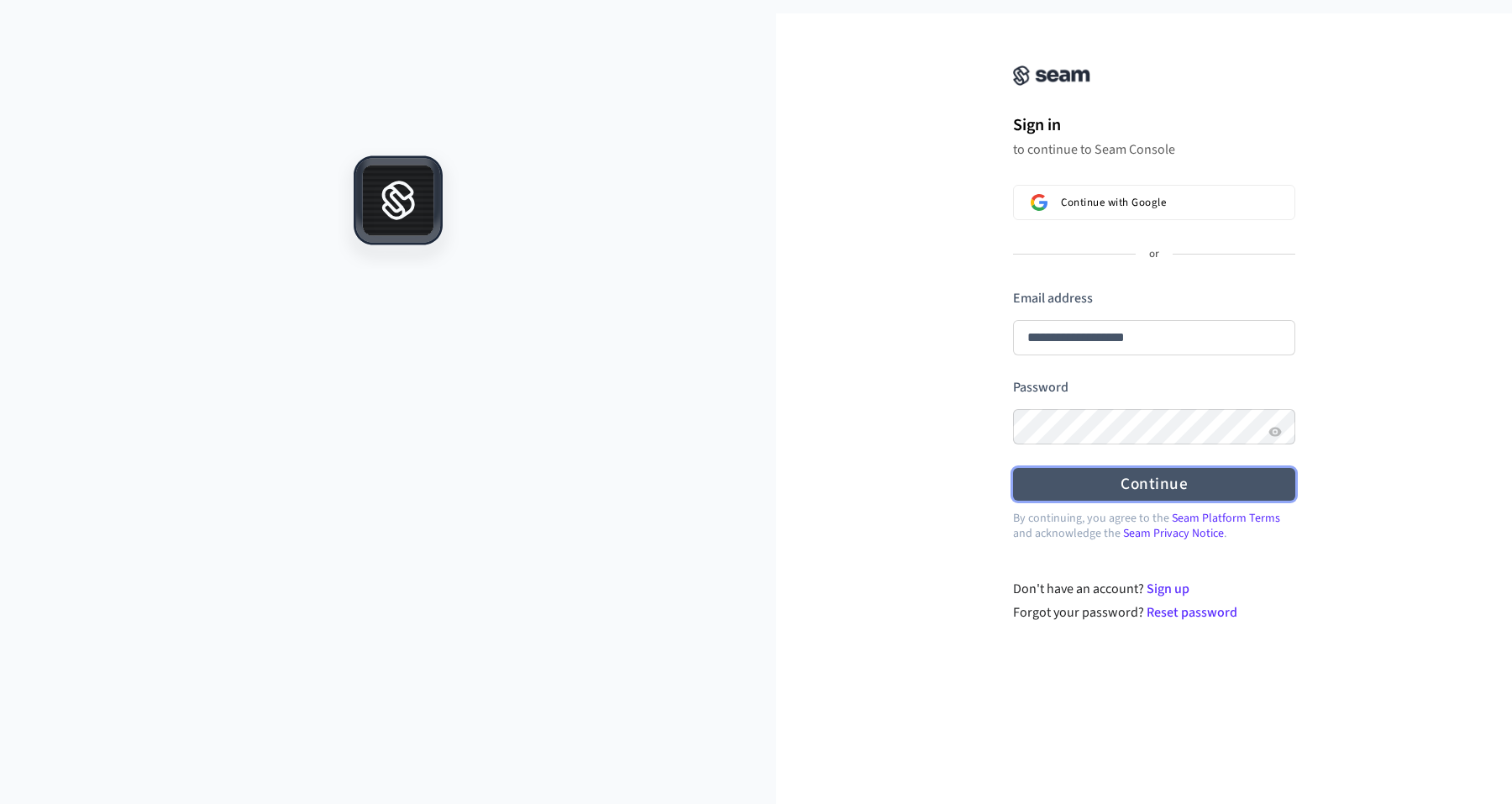
click at [1153, 500] on button "Continue" at bounding box center [1154, 484] width 282 height 33
type input "**********"
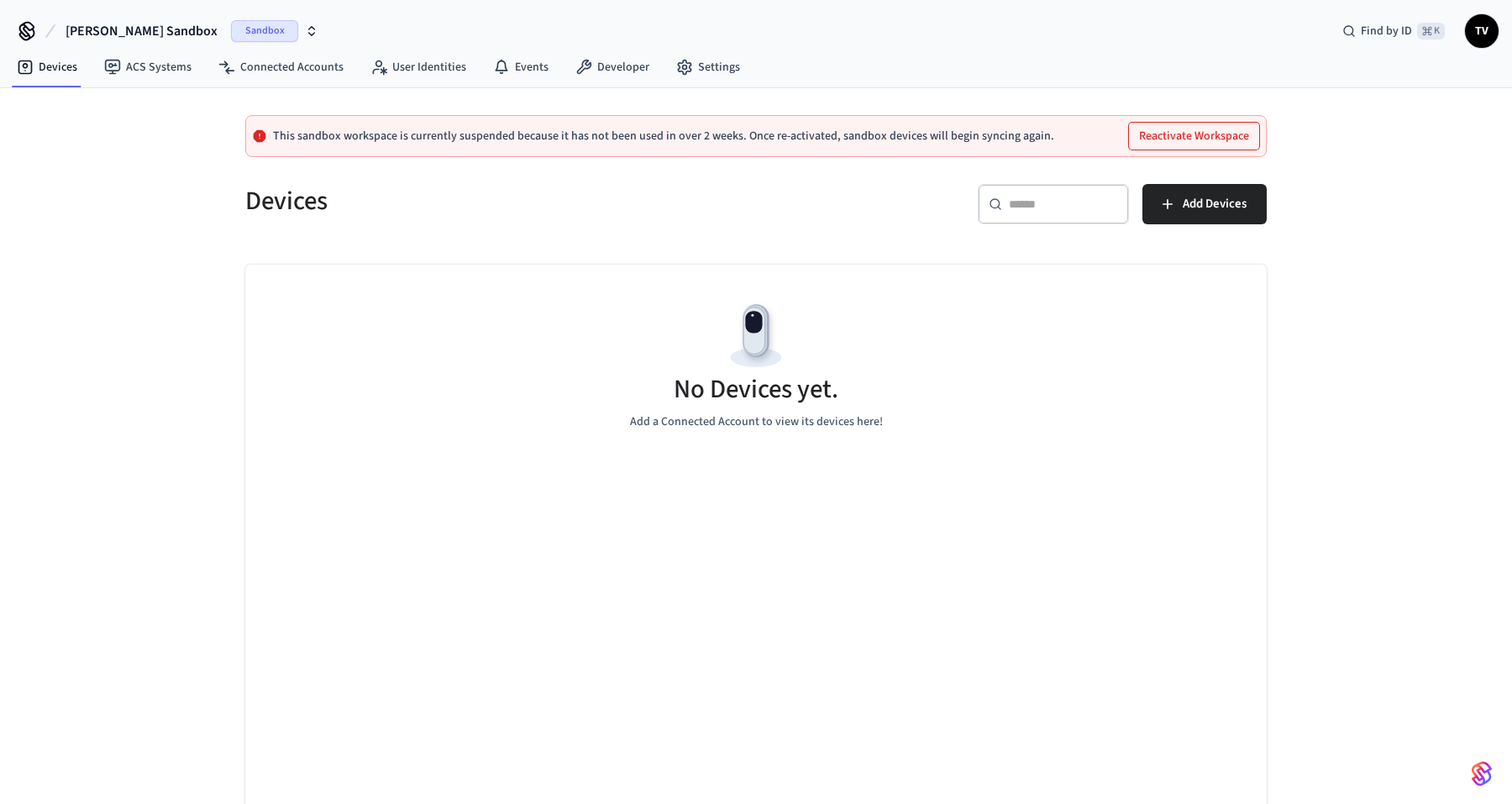
click at [231, 32] on span "Sandbox" at bounding box center [264, 30] width 67 height 22
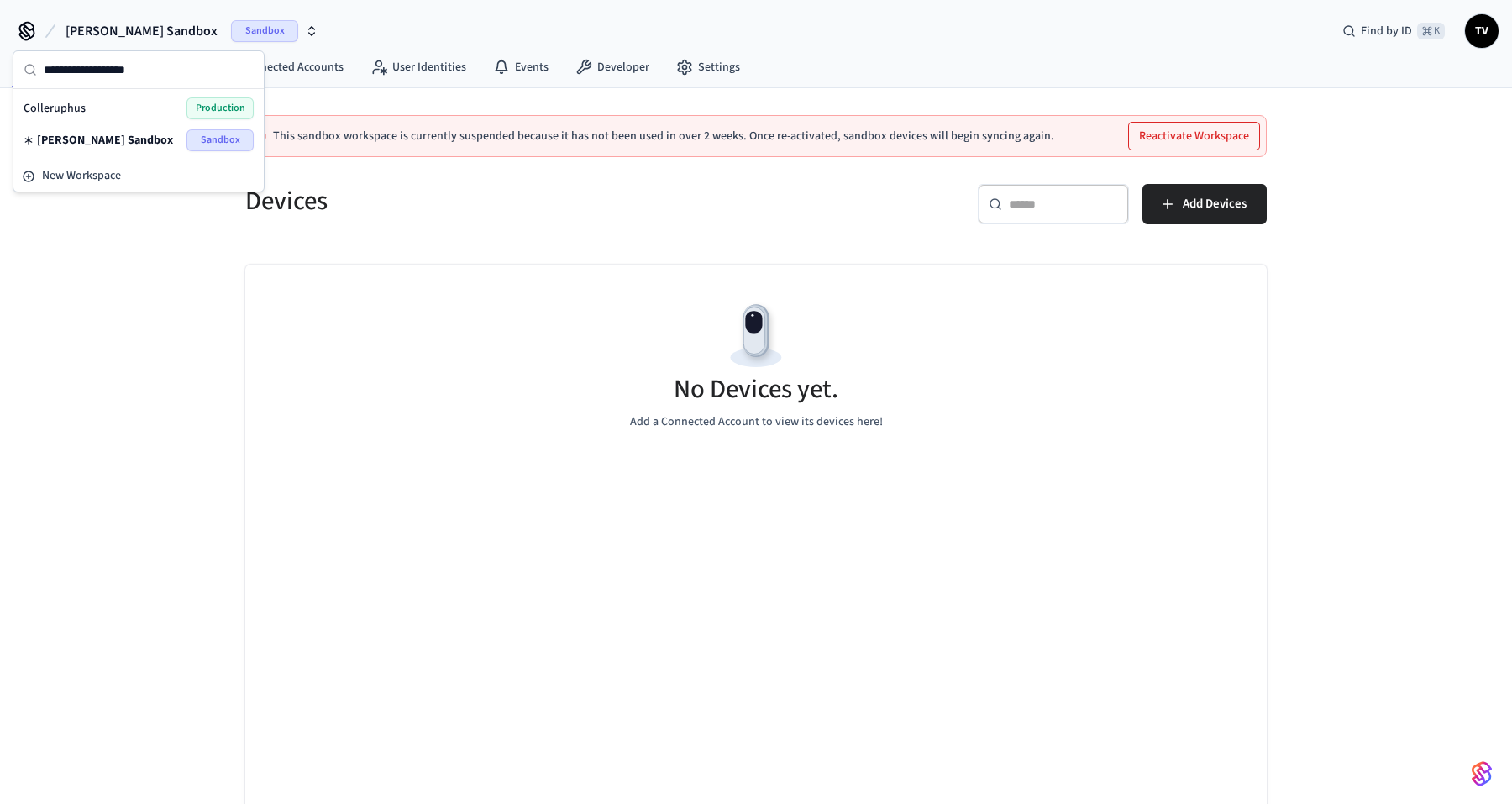
click at [122, 113] on div "Colleruphus Production" at bounding box center [138, 108] width 230 height 22
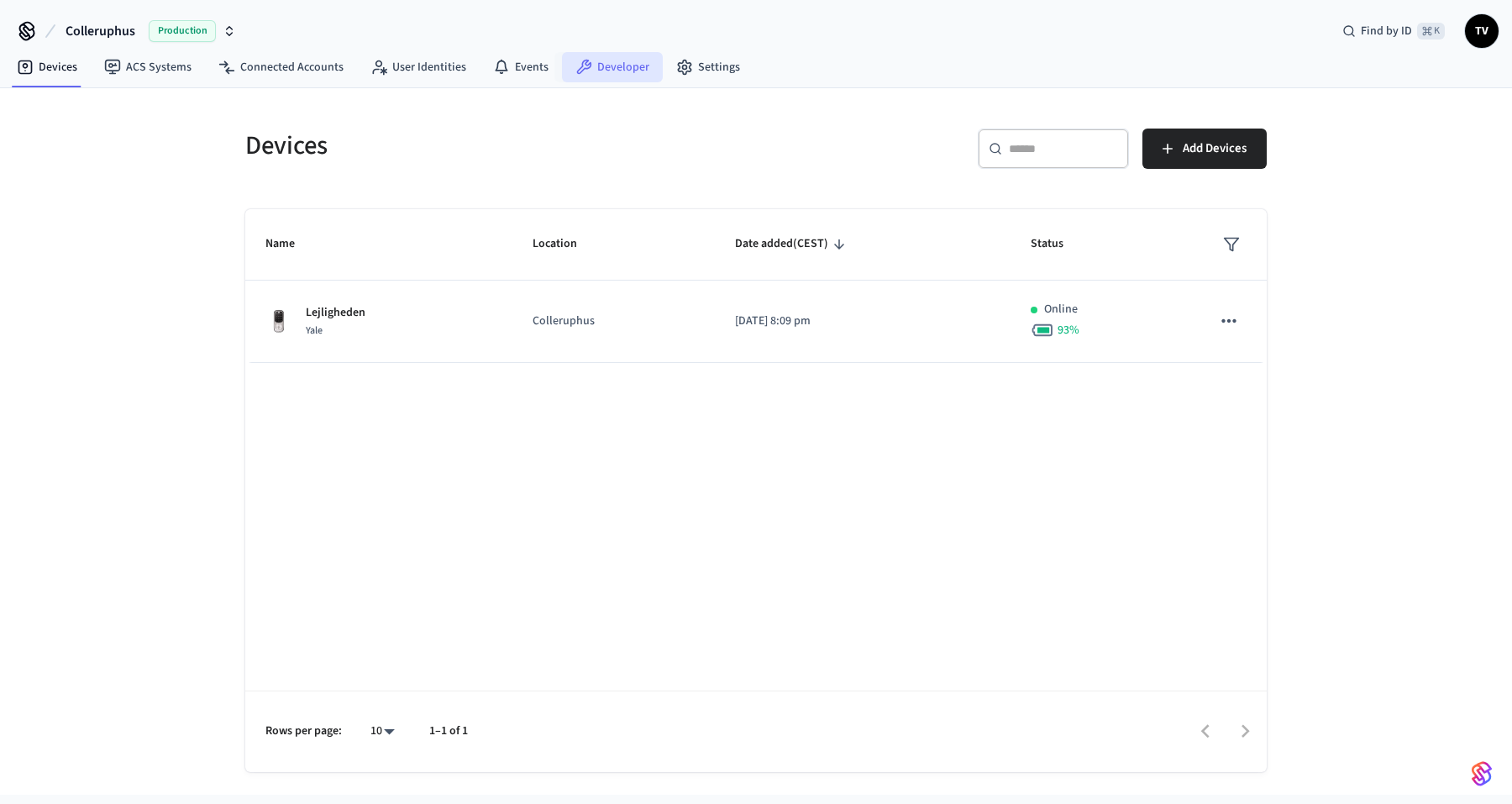
click at [621, 62] on link "Developer" at bounding box center [612, 67] width 101 height 30
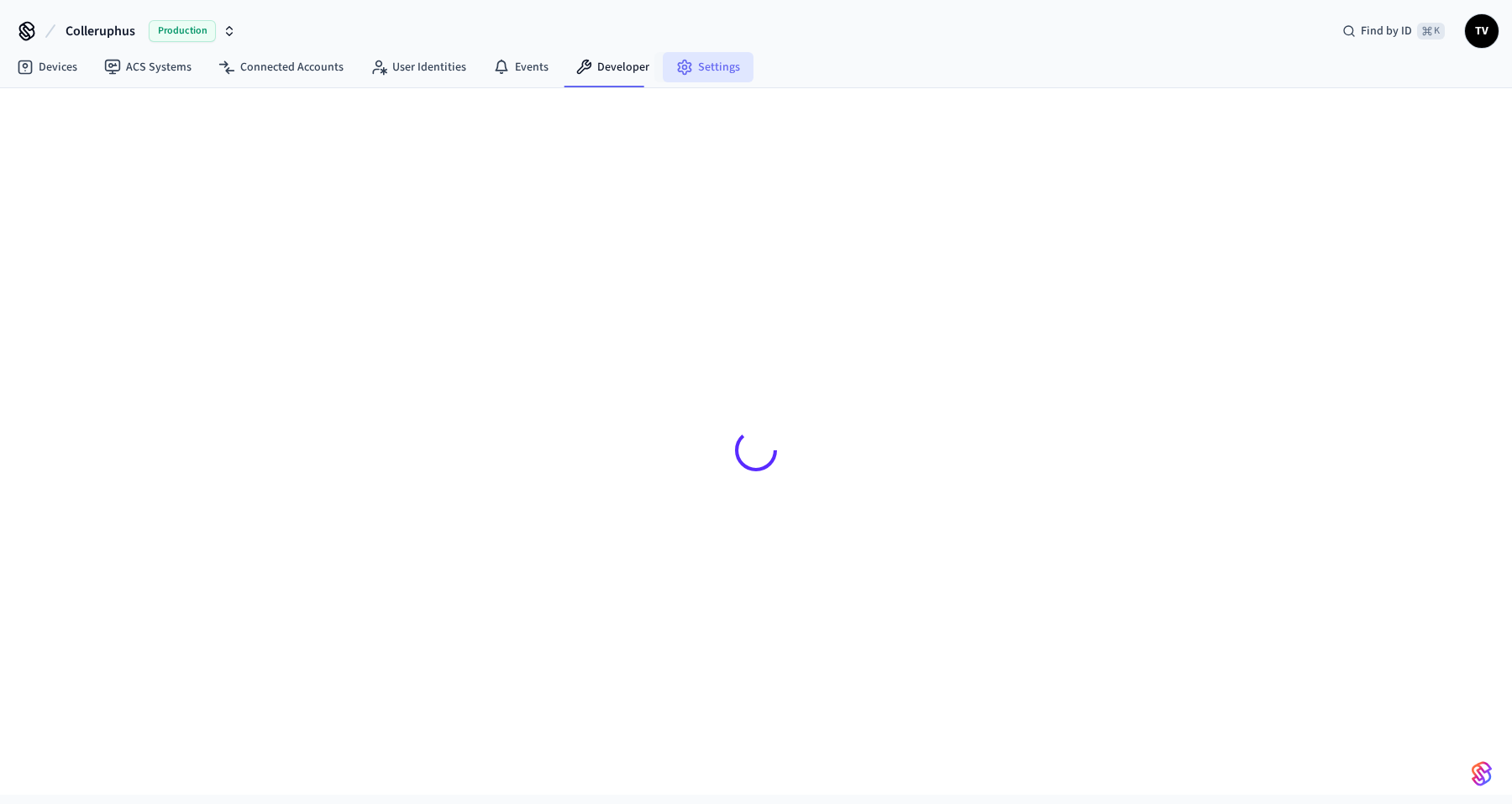
click at [713, 75] on link "Settings" at bounding box center [708, 67] width 91 height 30
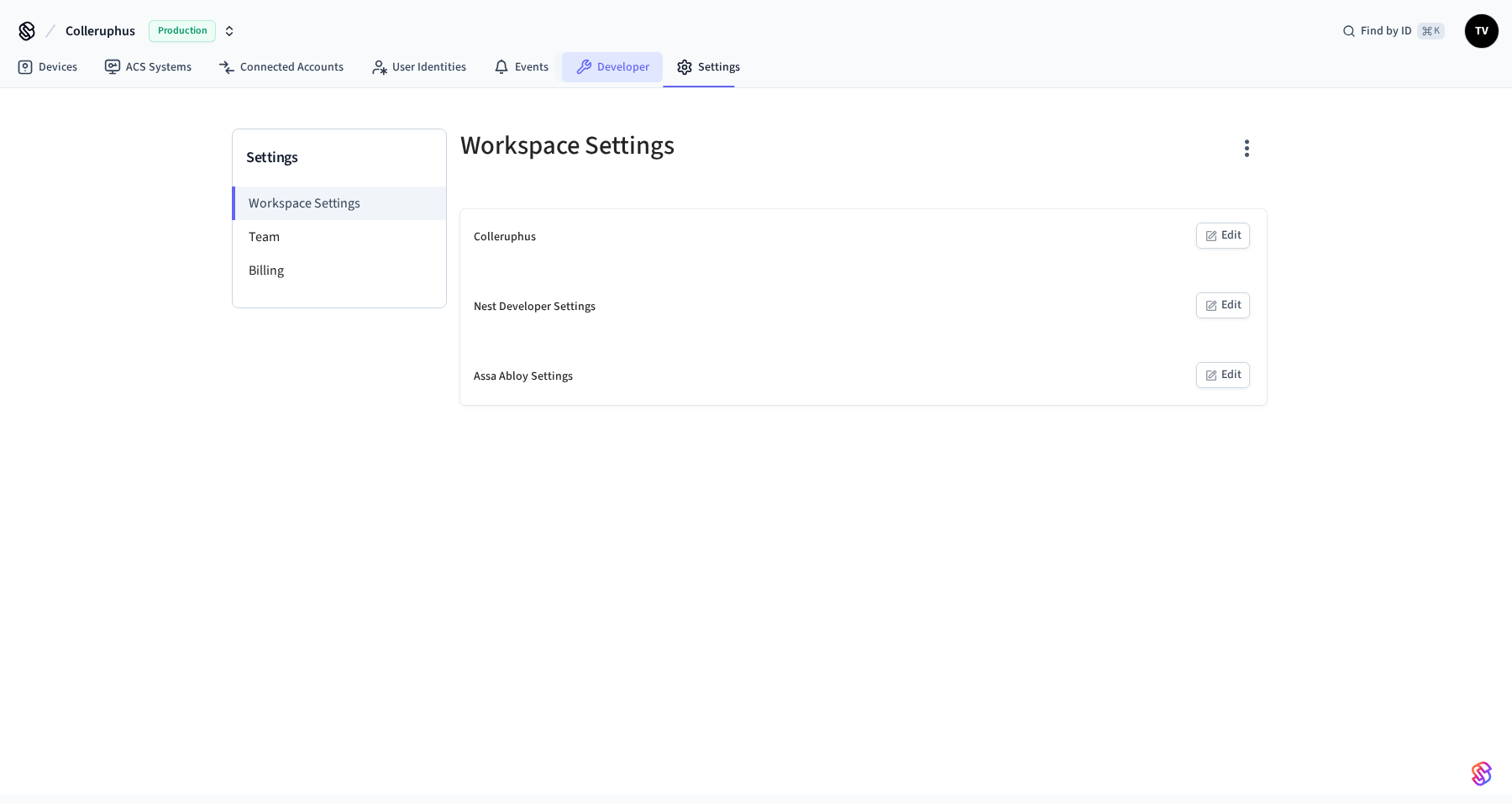
click at [593, 71] on link "Developer" at bounding box center [612, 67] width 101 height 30
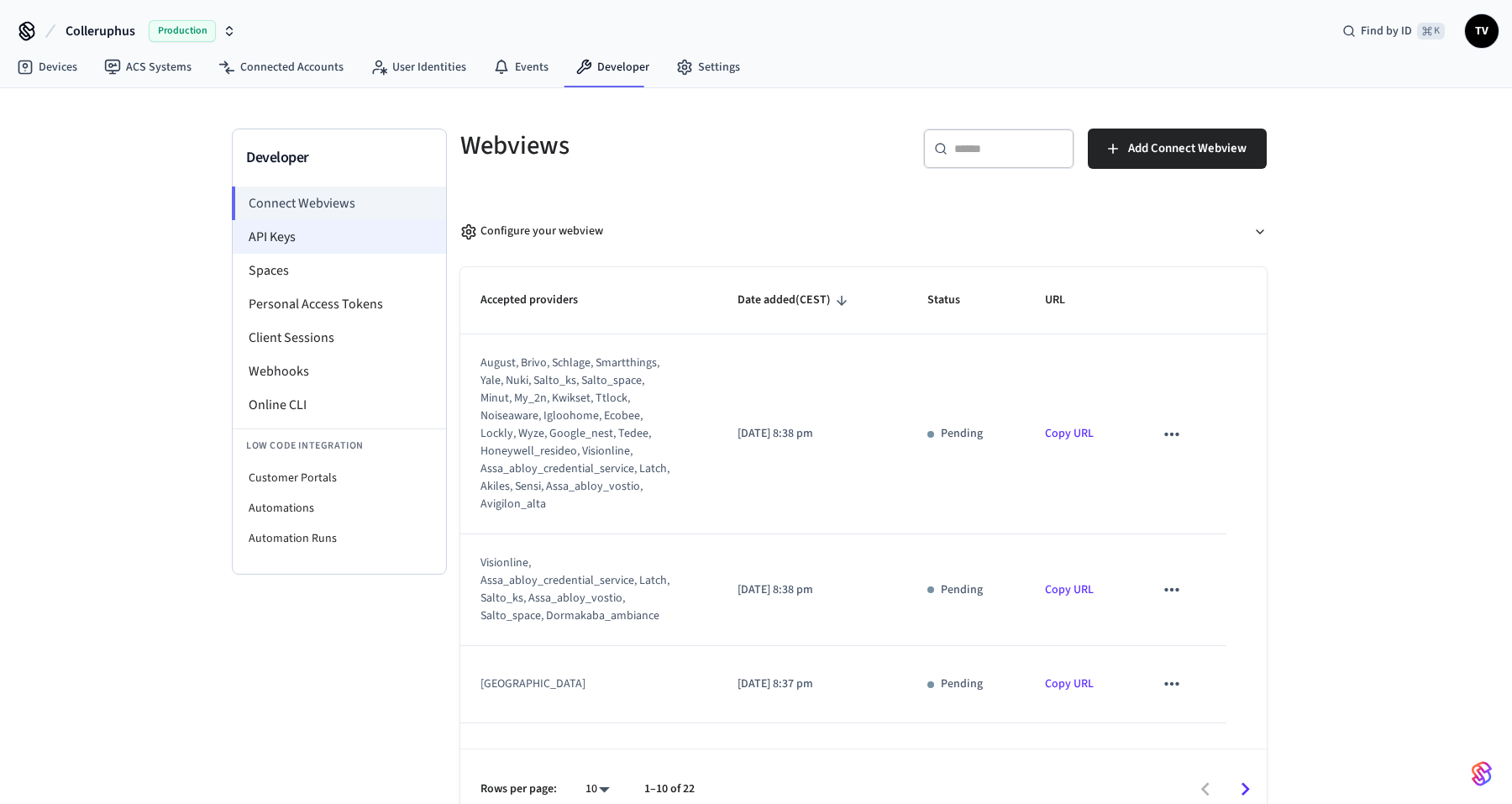
click at [317, 232] on li "API Keys" at bounding box center [339, 237] width 213 height 34
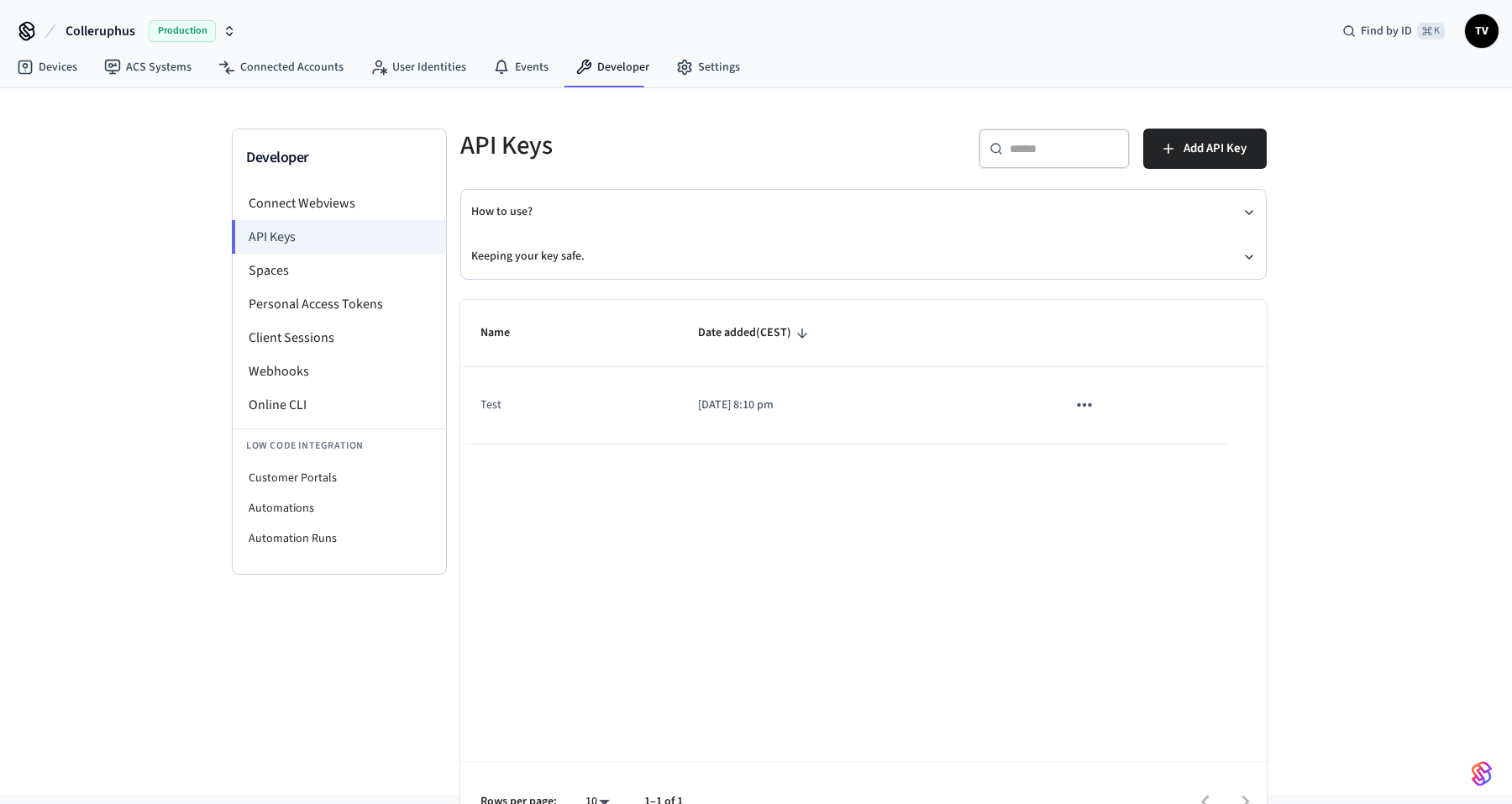
click at [1083, 411] on icon "sticky table" at bounding box center [1083, 404] width 22 height 22
click at [1153, 247] on div at bounding box center [756, 402] width 1512 height 804
click at [1211, 151] on span "Add API Key" at bounding box center [1215, 148] width 63 height 22
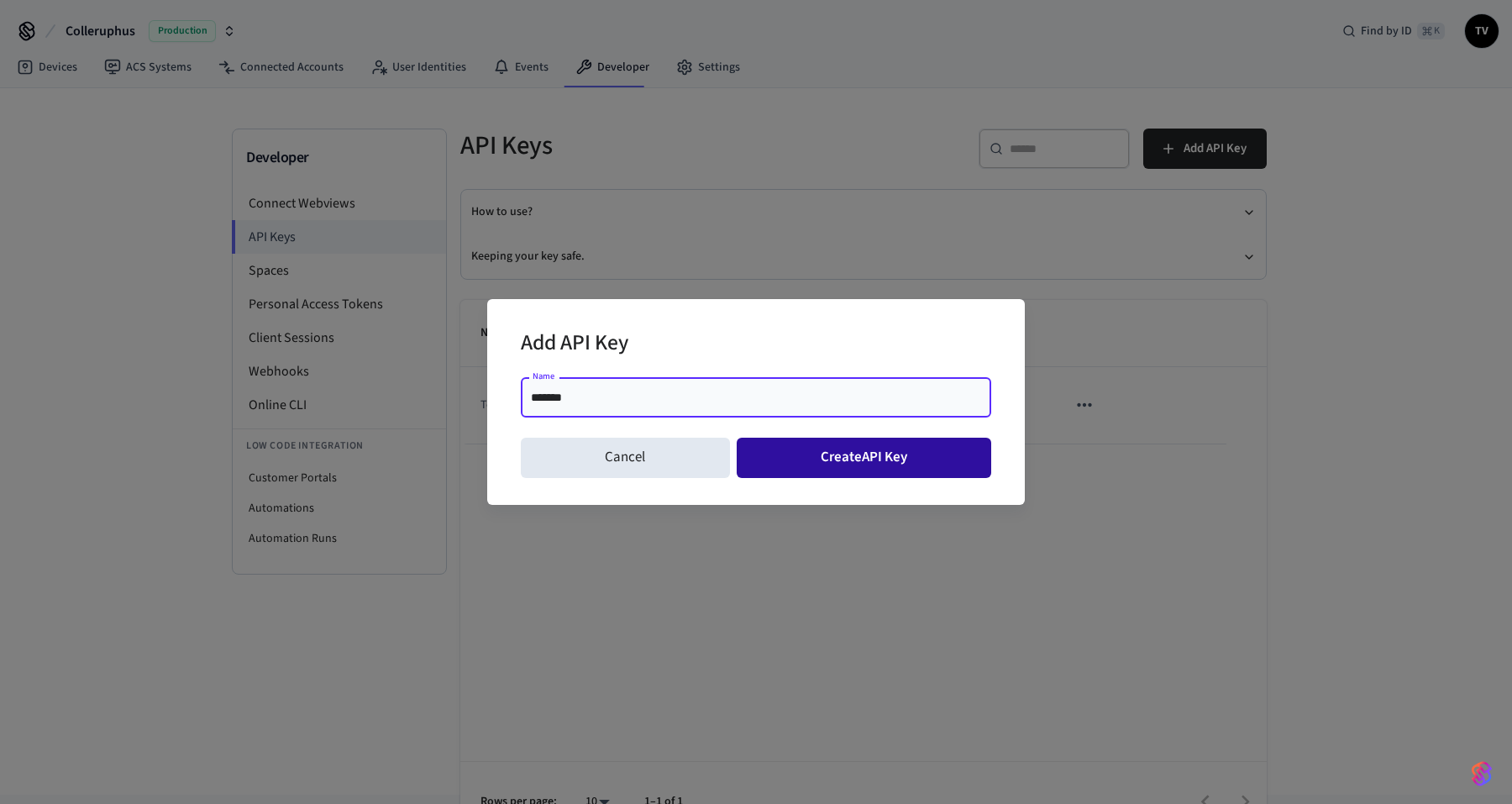
type input "*******"
click at [887, 460] on button "Create API Key" at bounding box center [864, 457] width 255 height 40
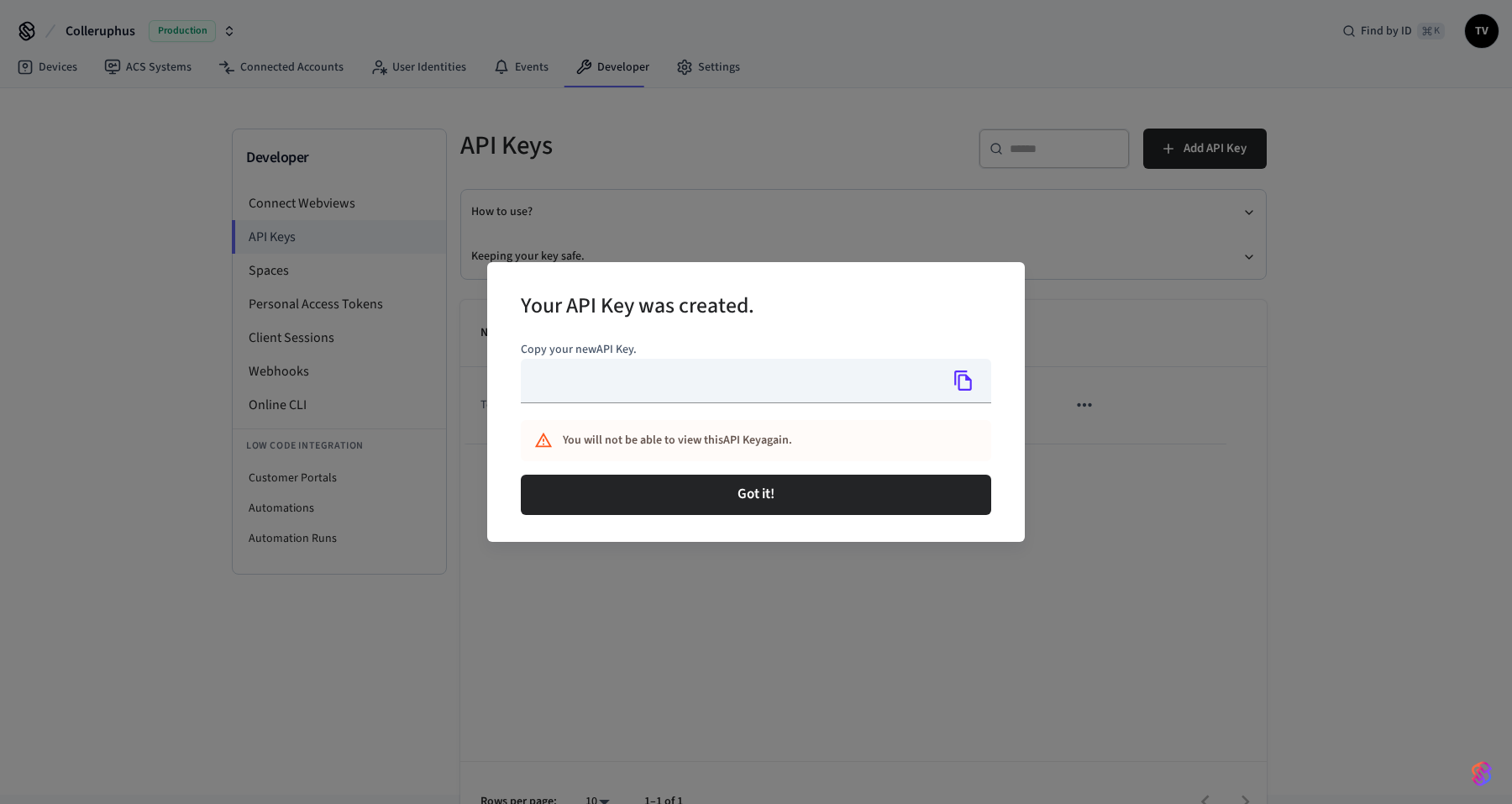
type input "**********"
click at [969, 383] on icon "Copy" at bounding box center [962, 380] width 22 height 22
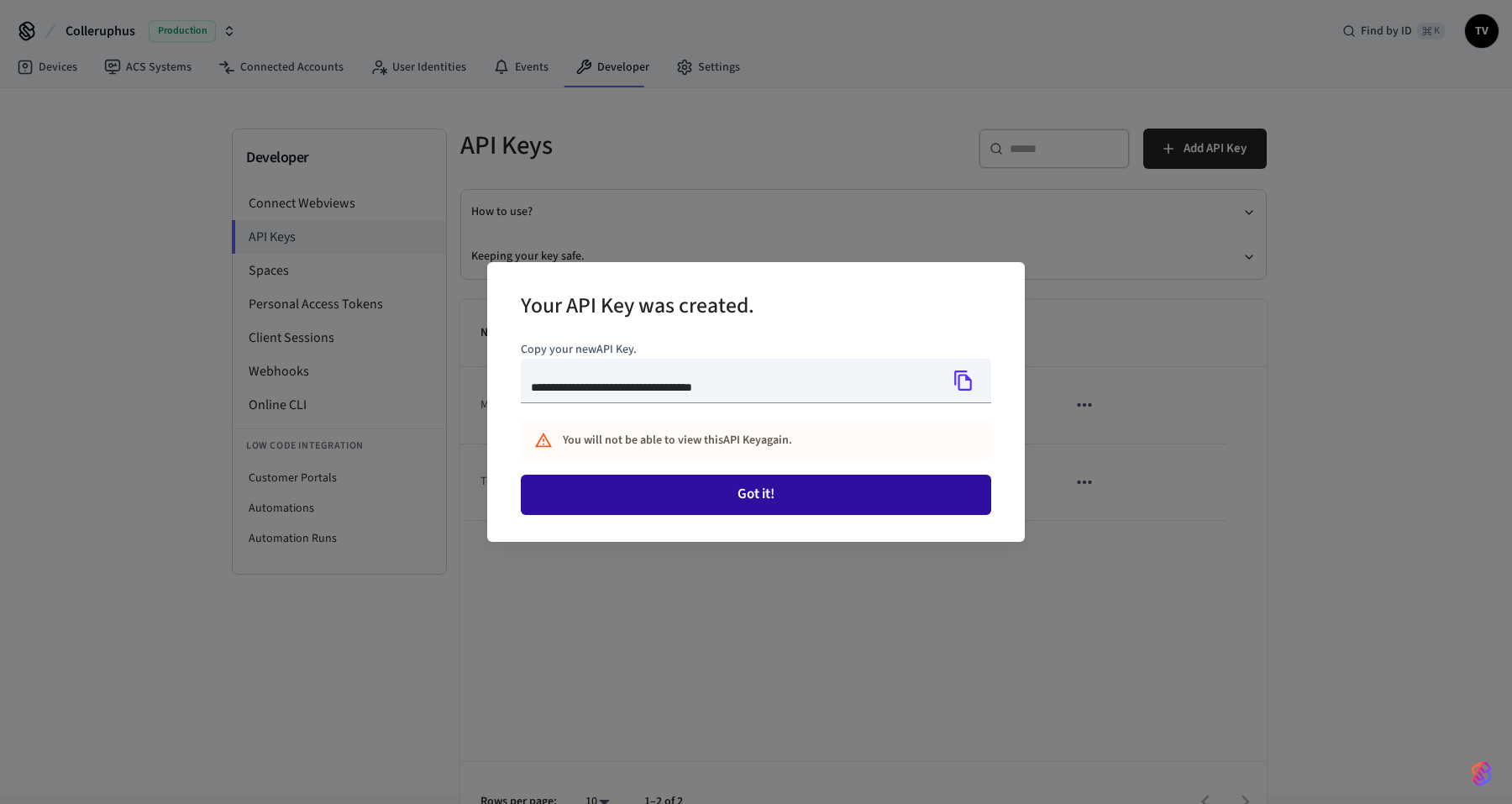
click at [849, 486] on button "Got it!" at bounding box center [756, 495] width 470 height 40
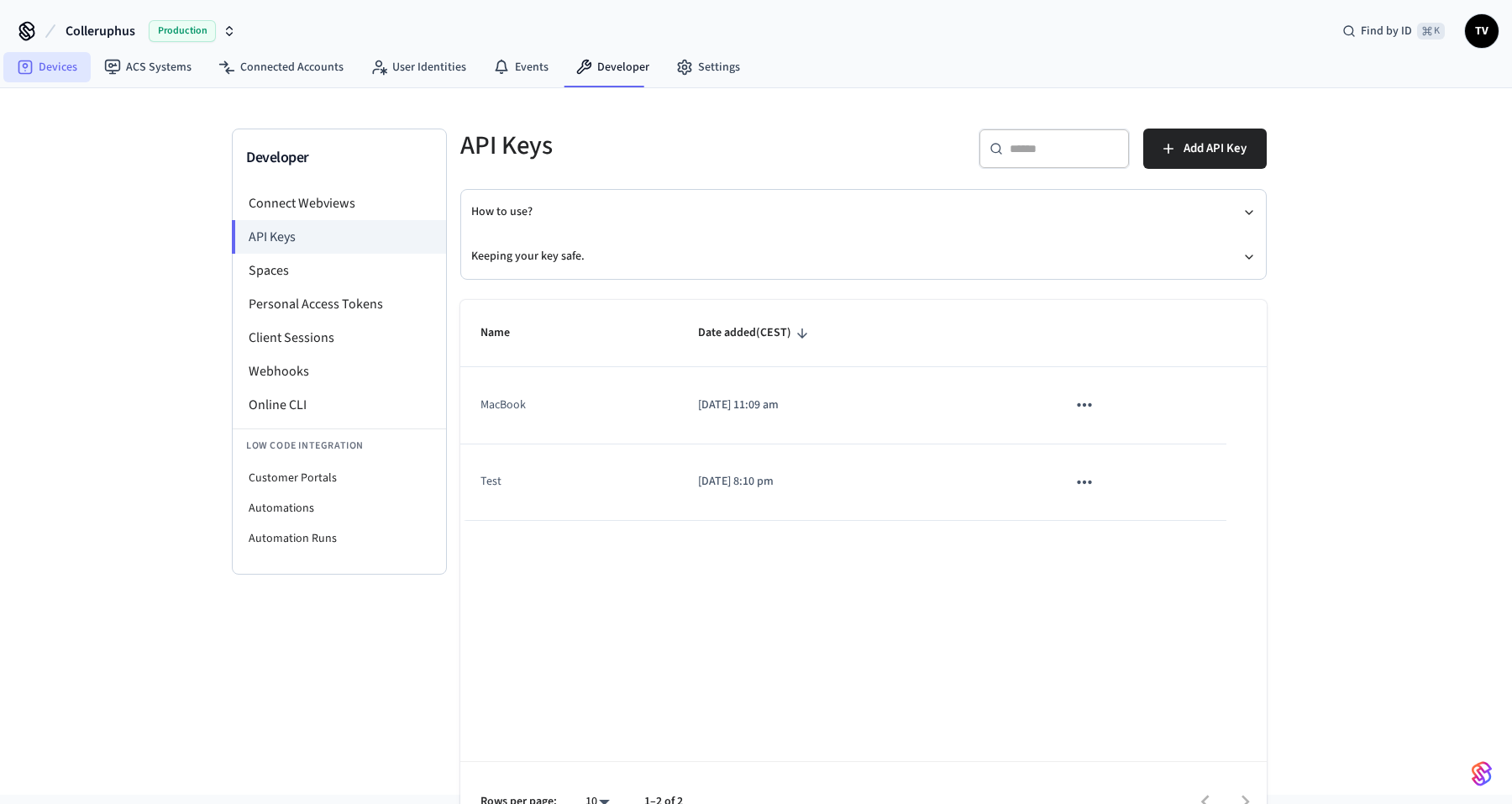
click at [45, 62] on link "Devices" at bounding box center [47, 67] width 87 height 30
